Goal: Information Seeking & Learning: Learn about a topic

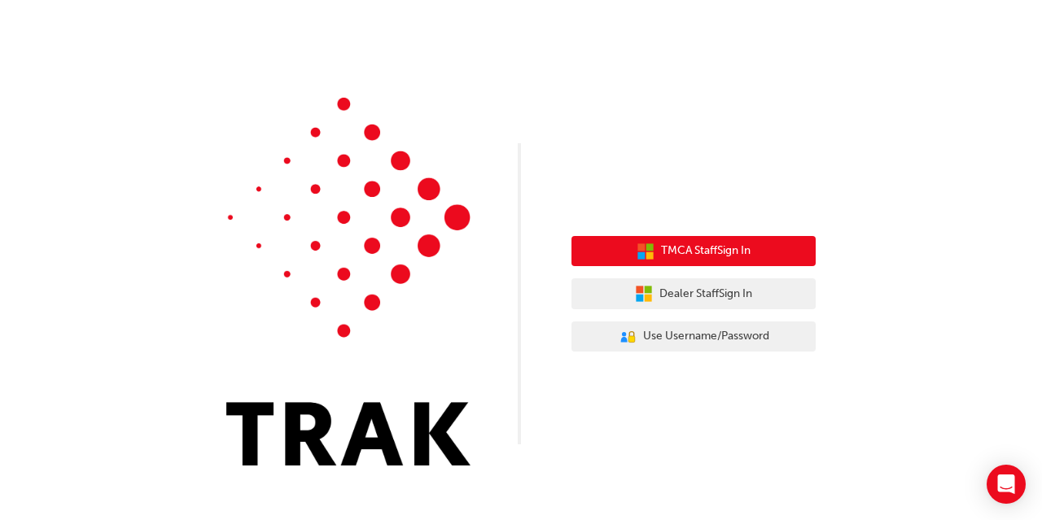
click at [763, 257] on button "TMCA Staff Sign In" at bounding box center [694, 251] width 244 height 31
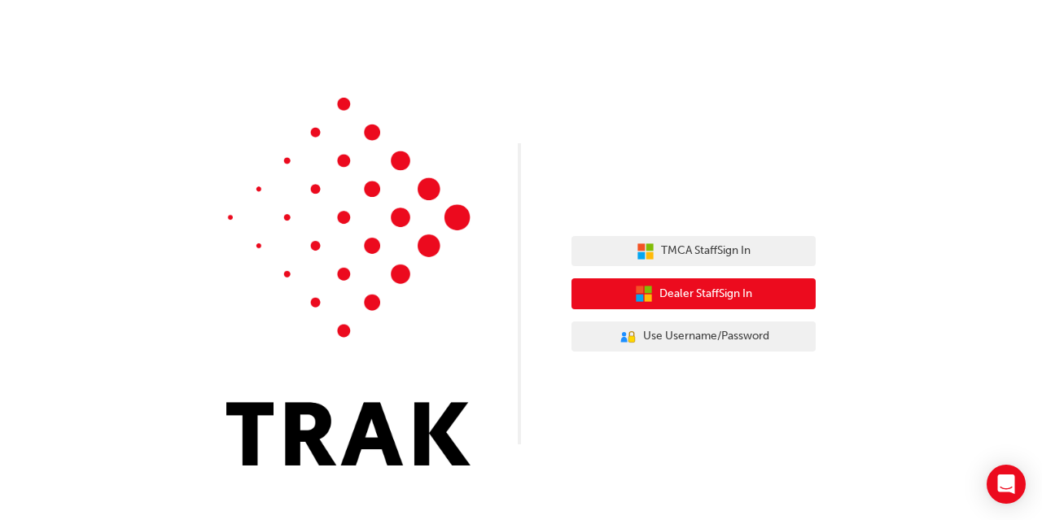
click at [741, 297] on span "Dealer Staff Sign In" at bounding box center [706, 294] width 93 height 19
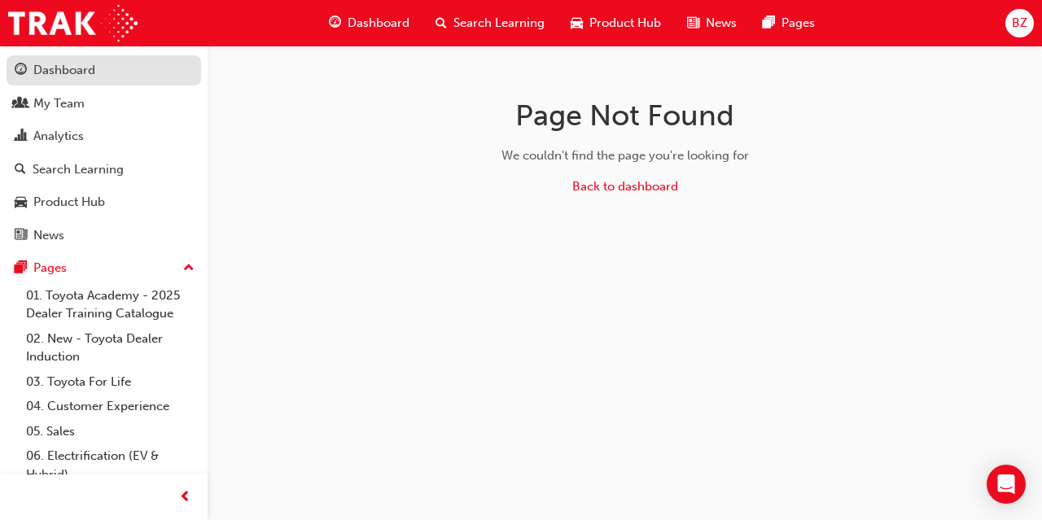
click at [119, 70] on div "Dashboard" at bounding box center [104, 70] width 178 height 20
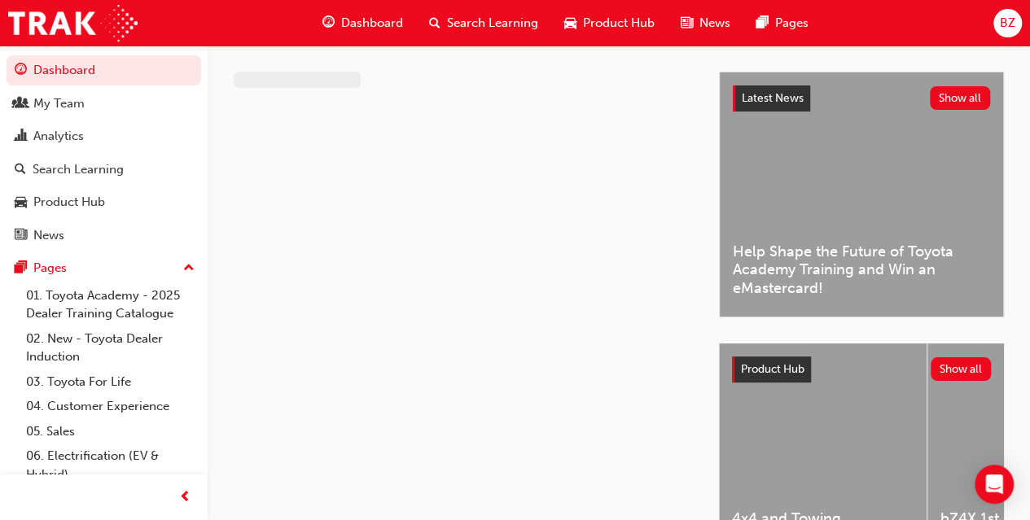
click at [487, 12] on div "Search Learning" at bounding box center [483, 23] width 135 height 33
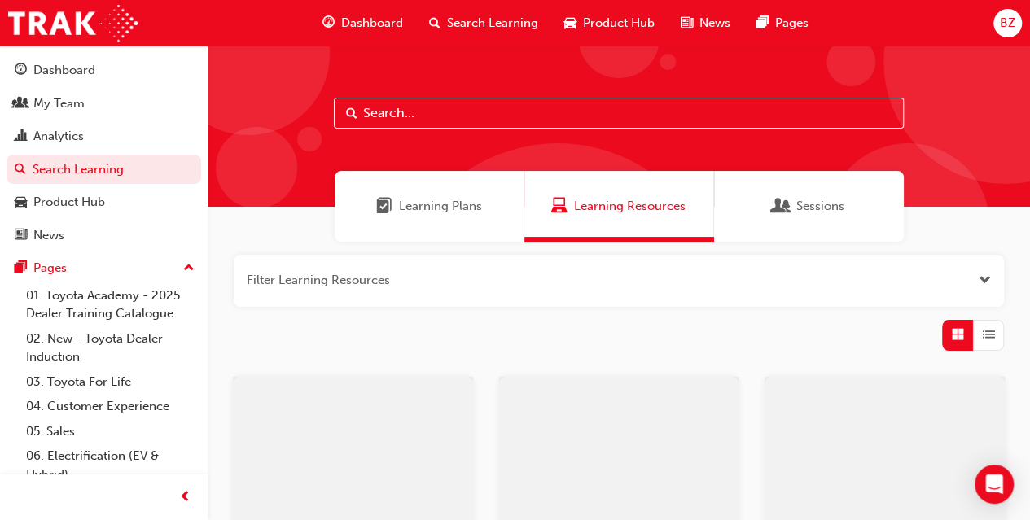
click at [445, 116] on input "text" at bounding box center [619, 113] width 570 height 31
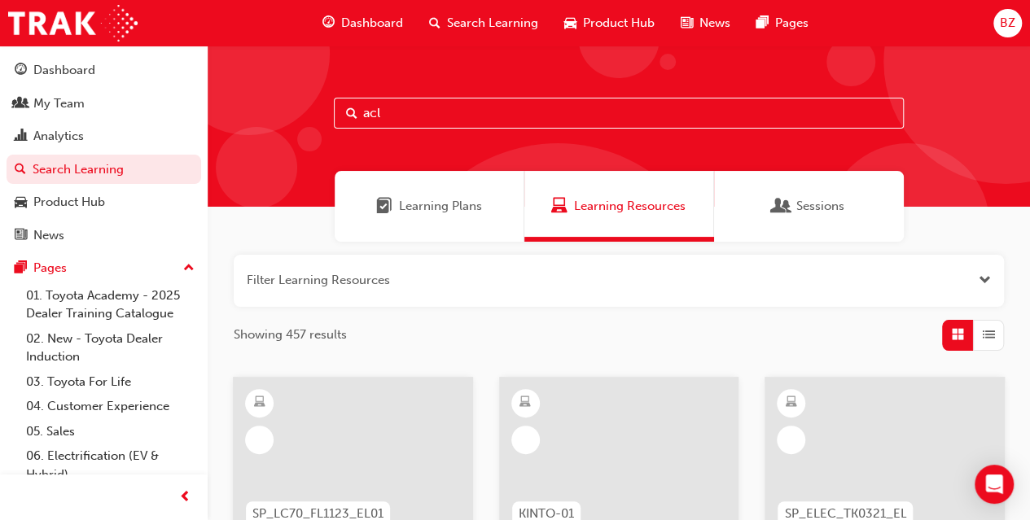
type input "acl"
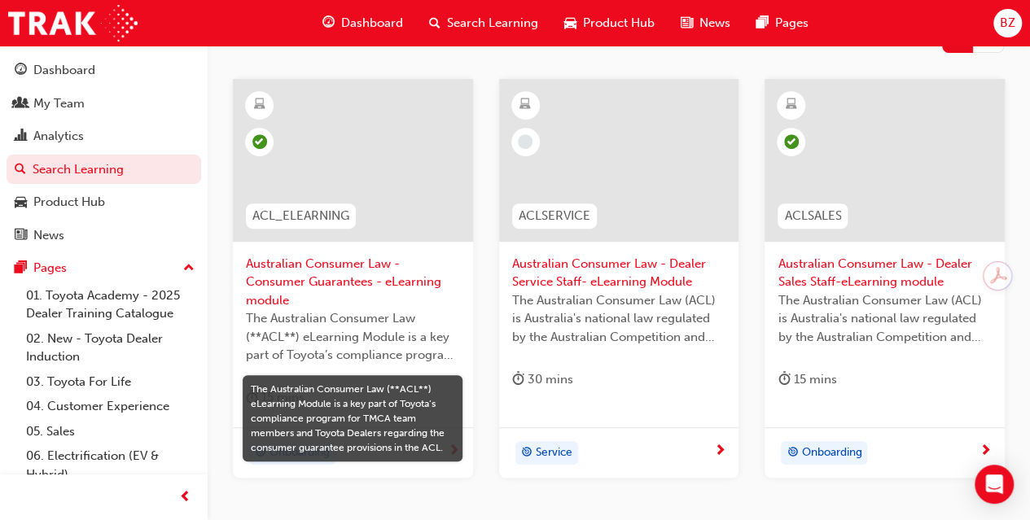
scroll to position [297, 0]
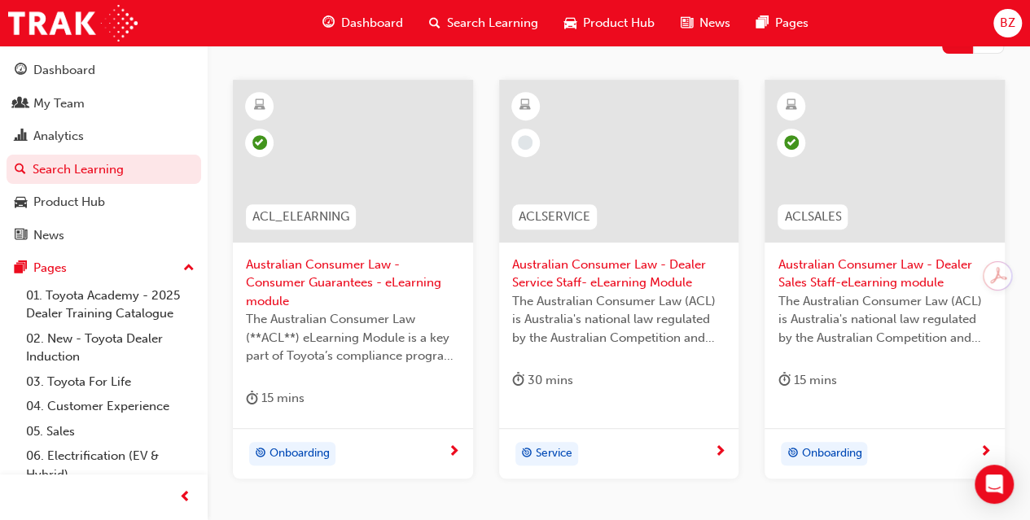
click at [309, 288] on span "Australian Consumer Law - Consumer Guarantees - eLearning module" at bounding box center [353, 283] width 214 height 55
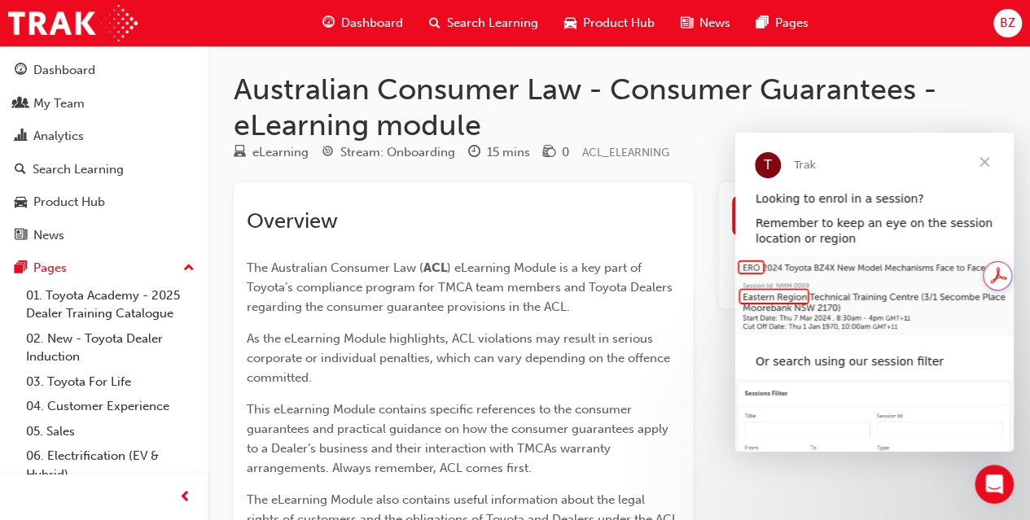
click at [980, 155] on span "Close" at bounding box center [984, 162] width 59 height 59
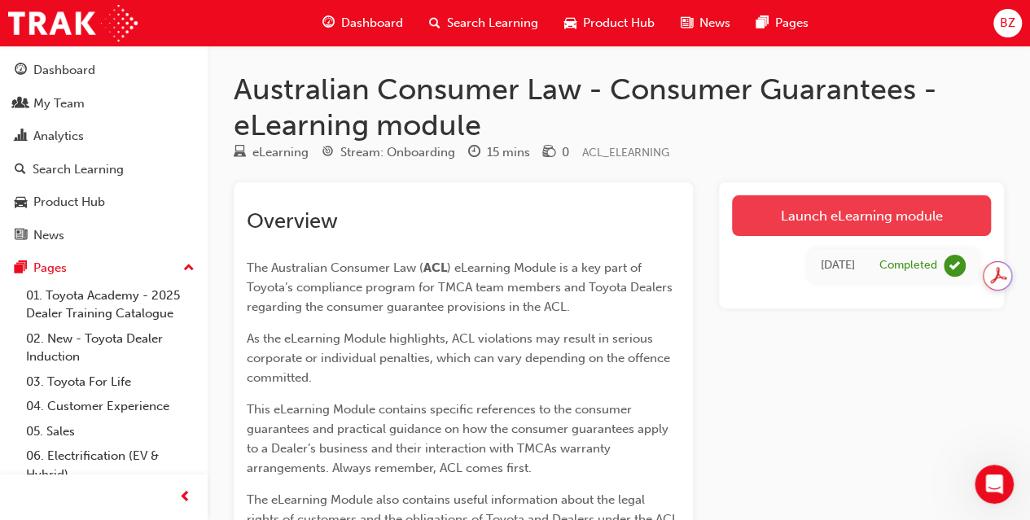
click at [929, 207] on link "Launch eLearning module" at bounding box center [861, 215] width 259 height 41
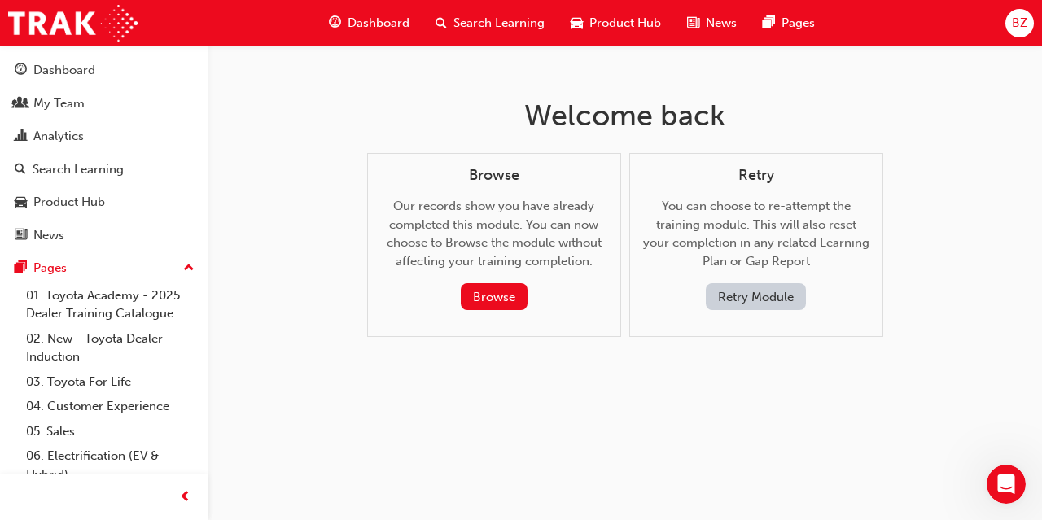
click at [756, 297] on button "Retry Module" at bounding box center [756, 296] width 100 height 27
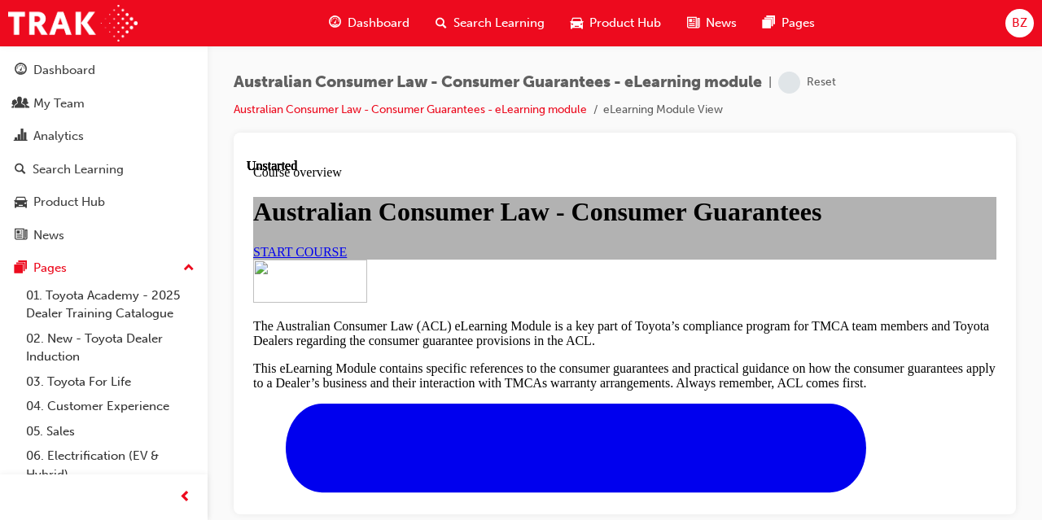
scroll to position [182, 0]
click at [498, 259] on div "START COURSE" at bounding box center [624, 251] width 743 height 15
click at [347, 252] on span "START COURSE" at bounding box center [300, 251] width 94 height 14
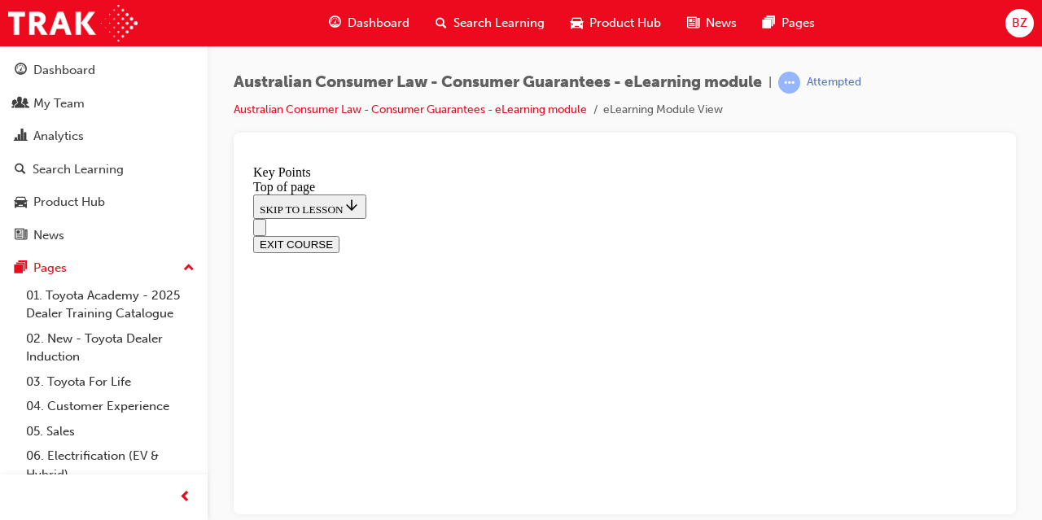
scroll to position [437, 0]
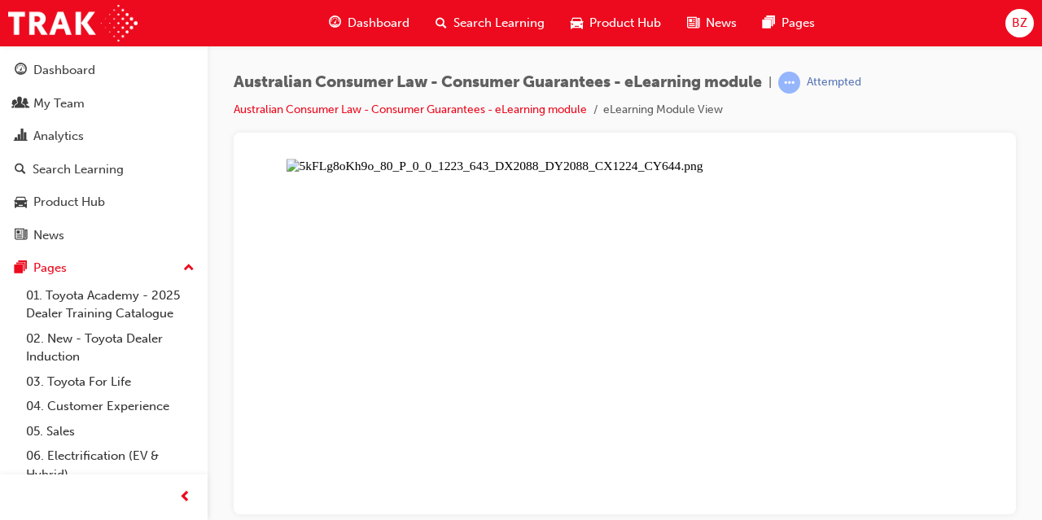
click at [829, 130] on div "Australian Consumer Law - Consumer Guarantees - eLearning module | Attempted Au…" at bounding box center [625, 102] width 783 height 61
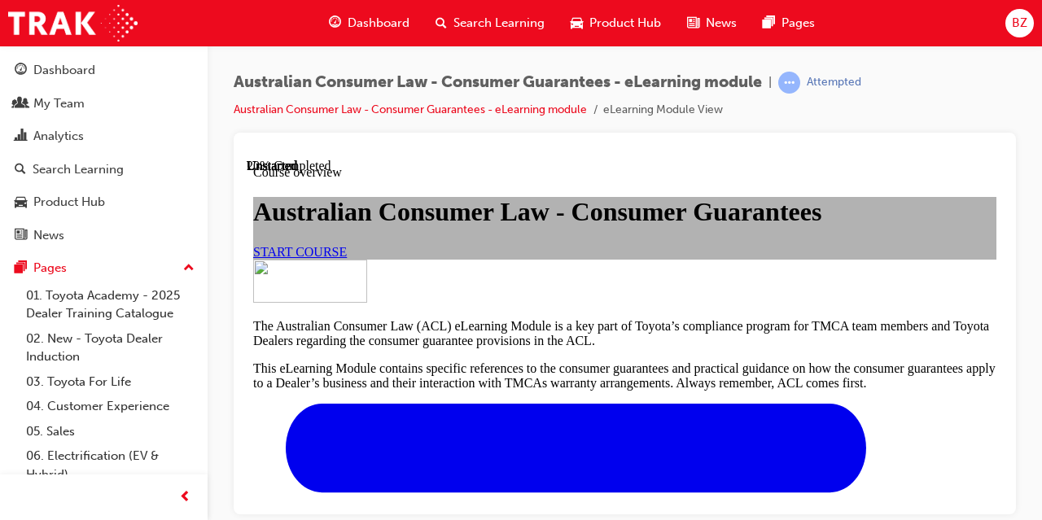
scroll to position [192, 0]
click at [347, 258] on link "START COURSE" at bounding box center [300, 251] width 94 height 14
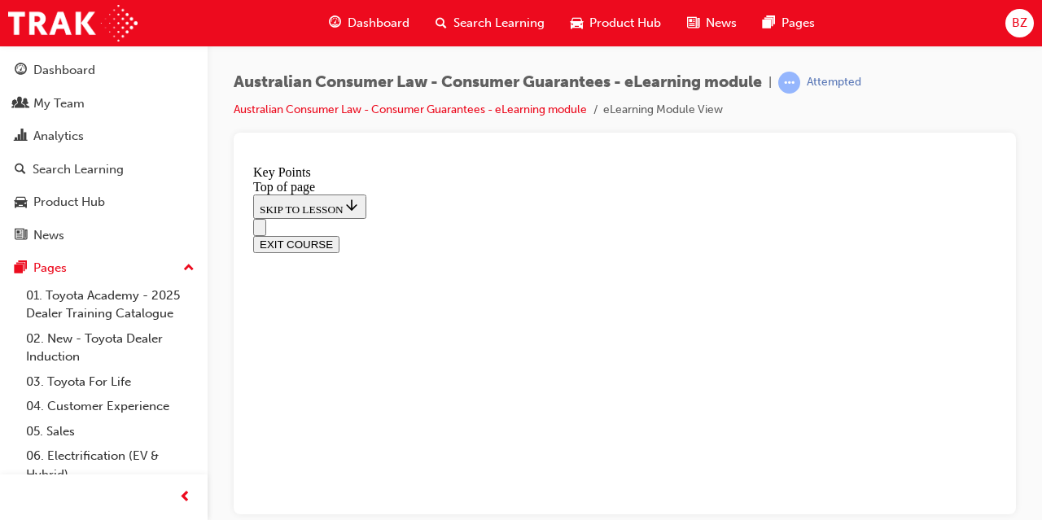
scroll to position [857, 0]
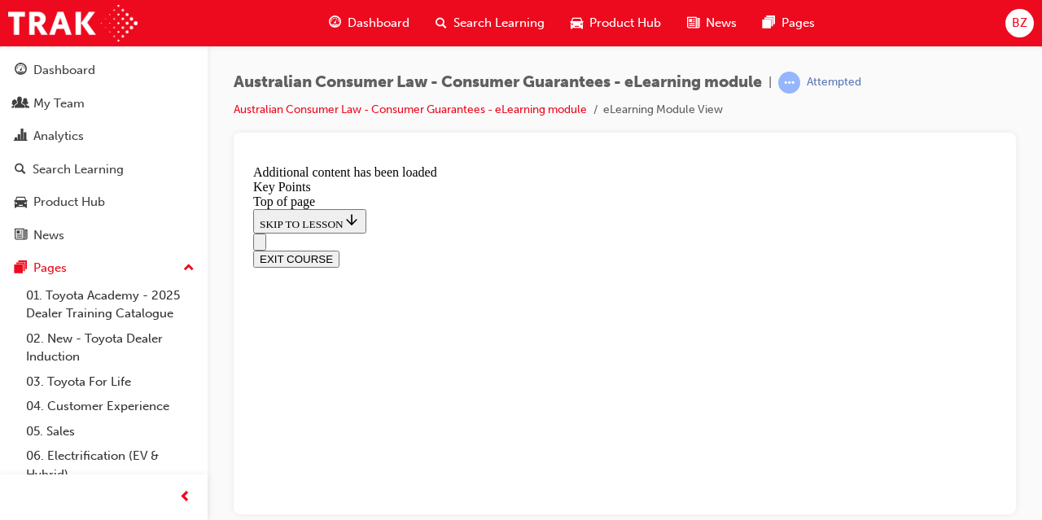
scroll to position [2143, 0]
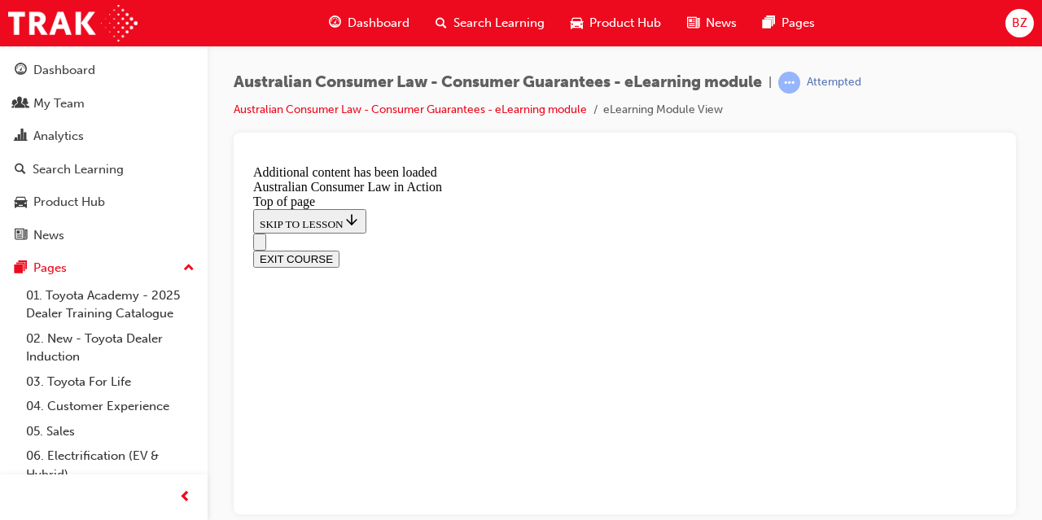
scroll to position [2415, 0]
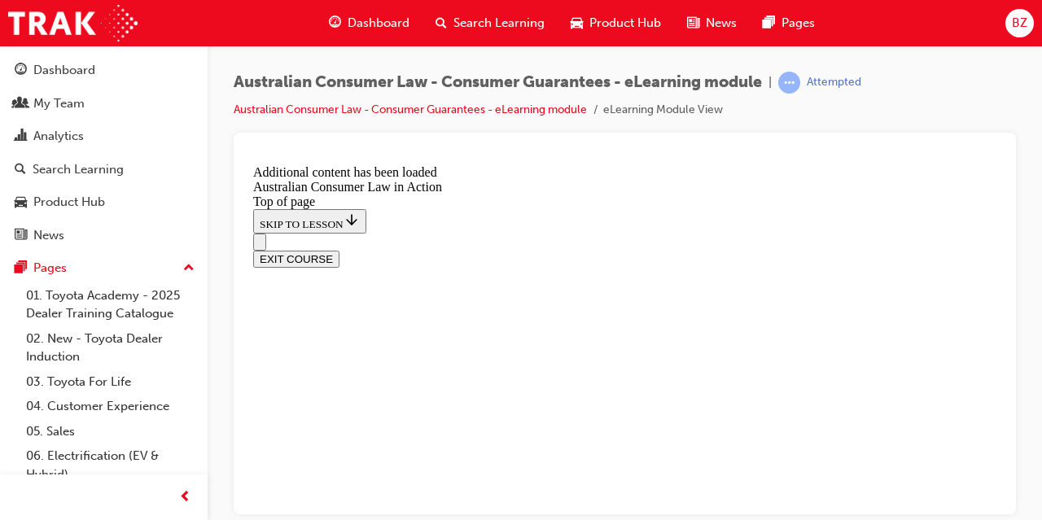
scroll to position [2918, 0]
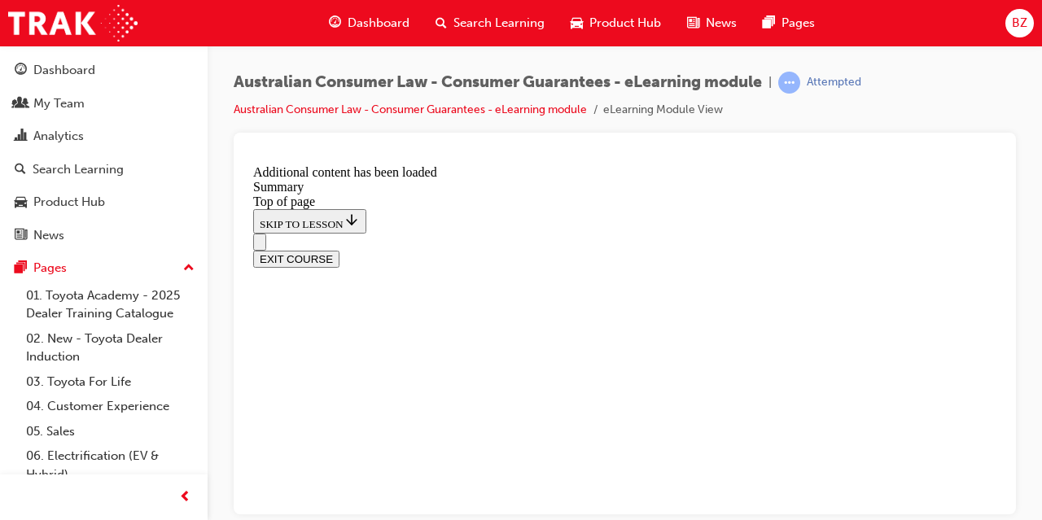
scroll to position [1487, 0]
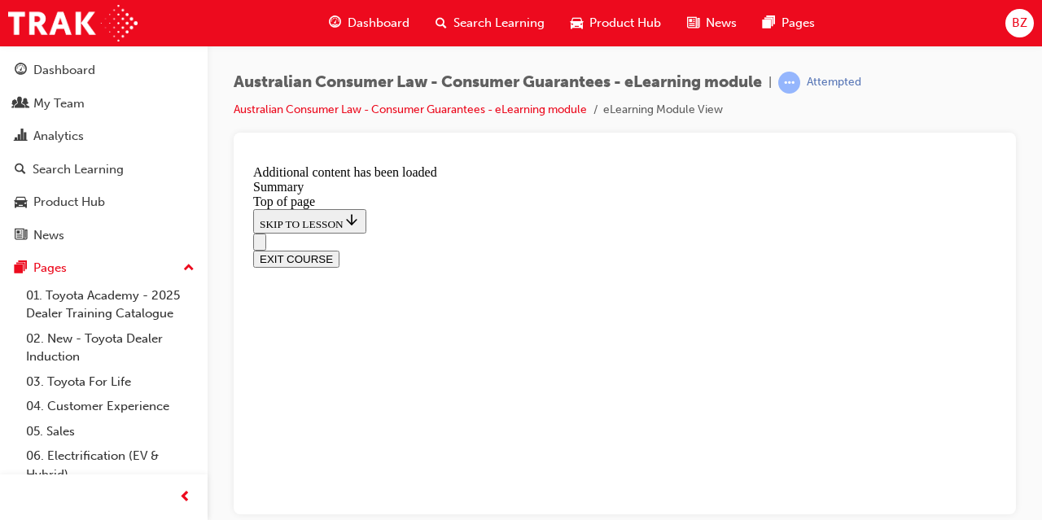
scroll to position [1855, 0]
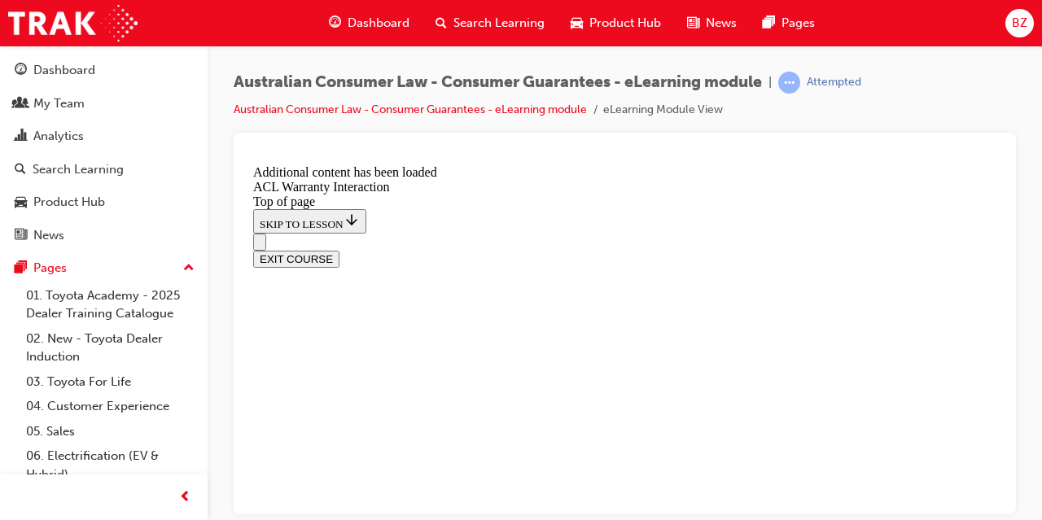
drag, startPoint x: 682, startPoint y: 386, endPoint x: 415, endPoint y: 362, distance: 268.2
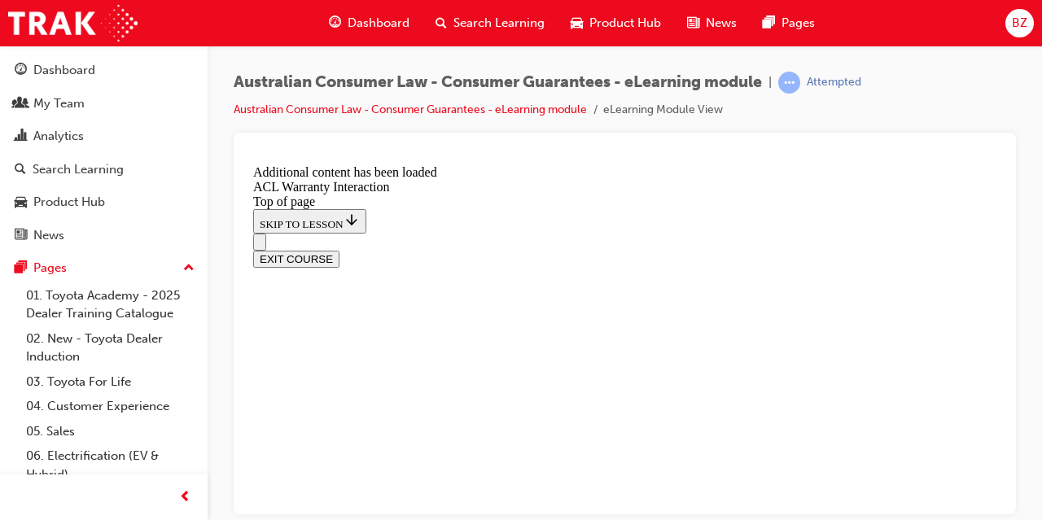
drag, startPoint x: 473, startPoint y: 261, endPoint x: 658, endPoint y: 326, distance: 196.0
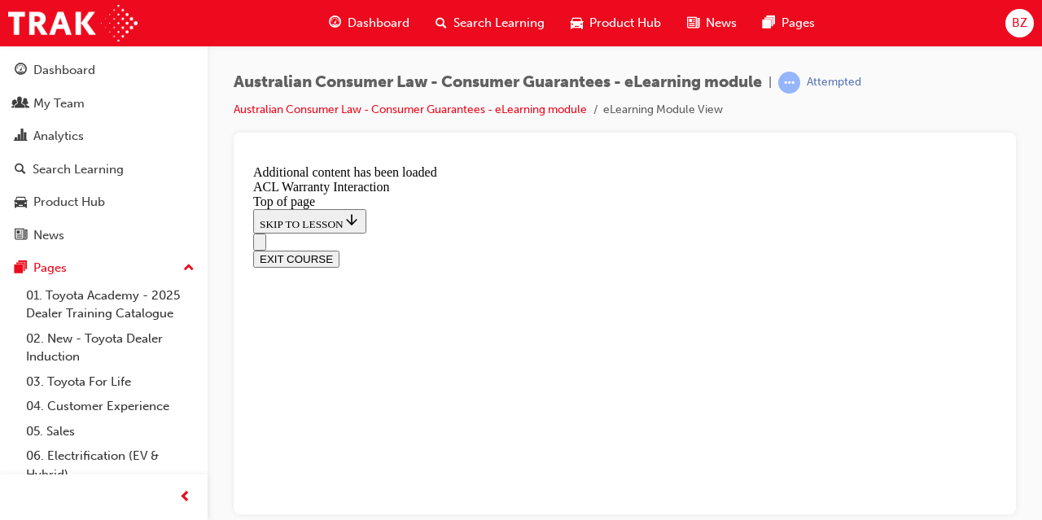
scroll to position [1905, 0]
drag, startPoint x: 394, startPoint y: 239, endPoint x: 526, endPoint y: 403, distance: 210.2
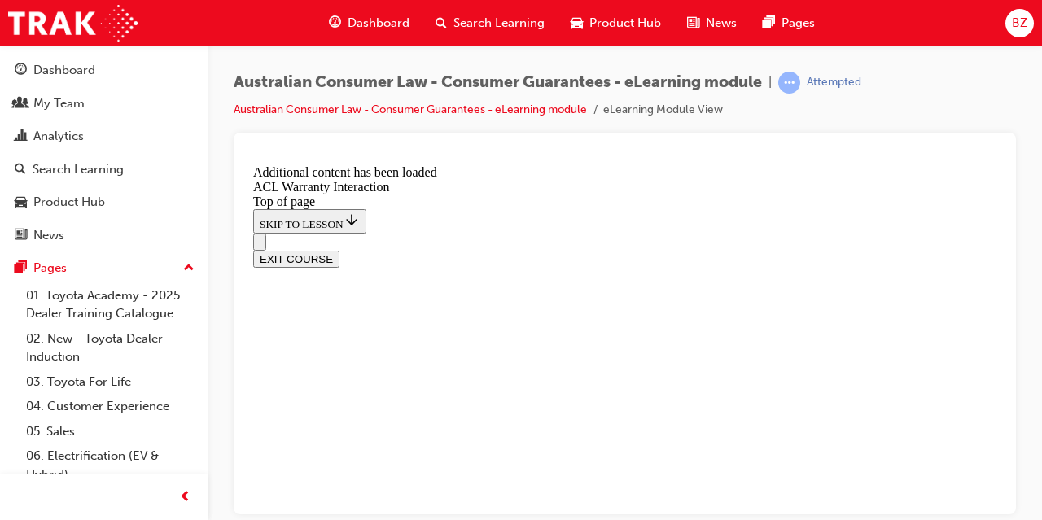
click at [340, 250] on button "EXIT COURSE" at bounding box center [296, 258] width 86 height 17
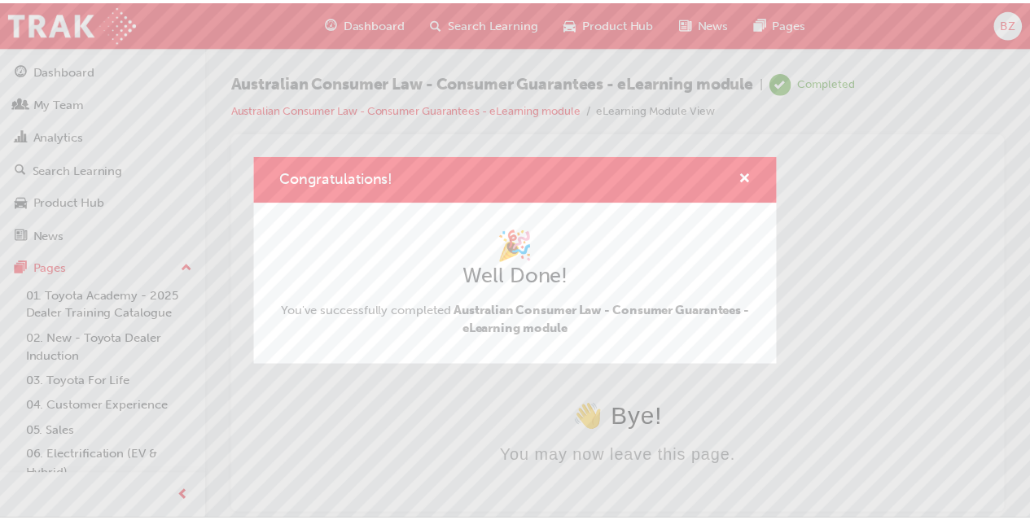
scroll to position [0, 0]
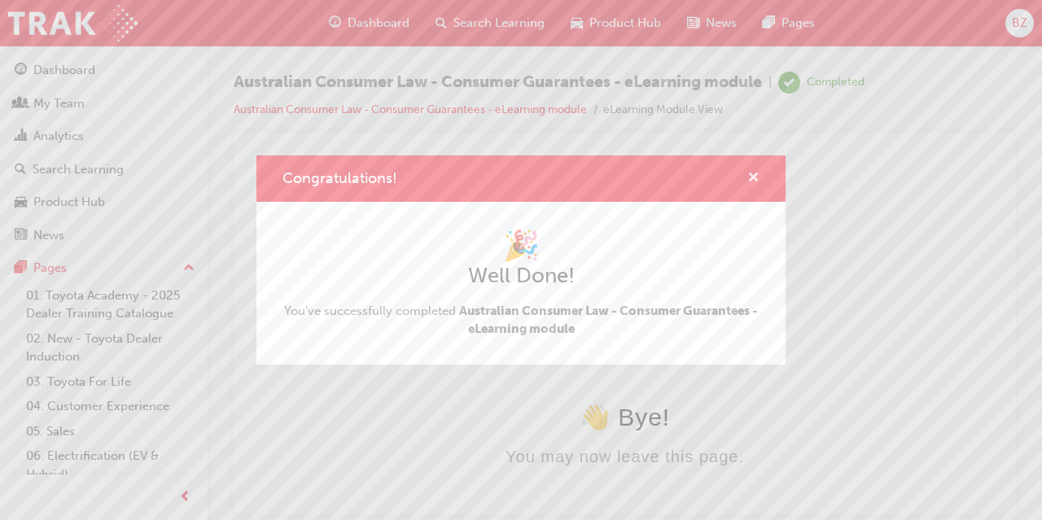
click at [752, 172] on span "cross-icon" at bounding box center [754, 179] width 12 height 15
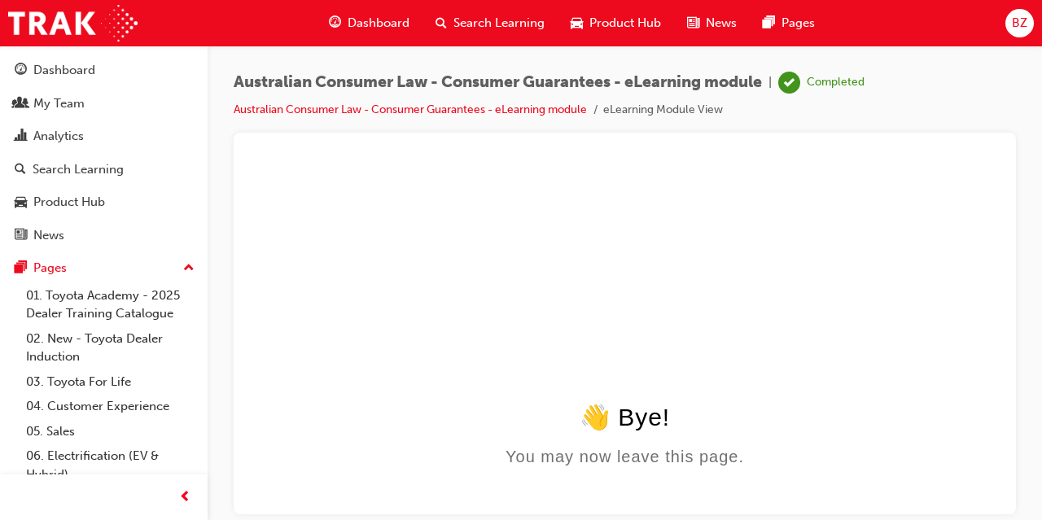
click at [445, 116] on li "Australian Consumer Law - Consumer Guarantees - eLearning module" at bounding box center [419, 110] width 370 height 19
click at [463, 103] on link "Australian Consumer Law - Consumer Guarantees - eLearning module" at bounding box center [410, 110] width 353 height 14
